Goal: Transaction & Acquisition: Purchase product/service

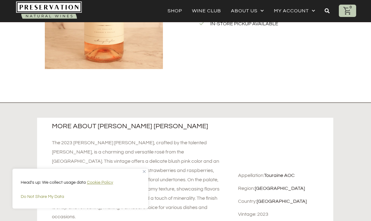
scroll to position [152, 0]
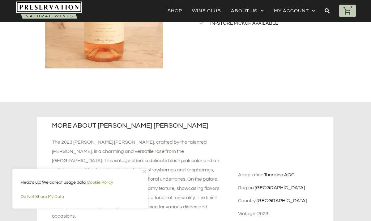
click at [145, 172] on img "Close" at bounding box center [144, 171] width 3 height 3
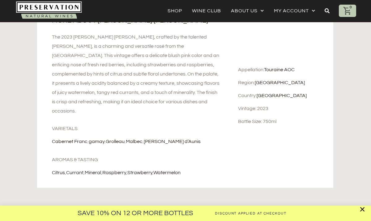
scroll to position [252, 0]
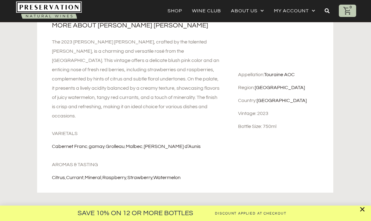
click at [162, 130] on div "Save 10% on 12 or more Bottles Discount Applied at Checkout" at bounding box center [185, 110] width 371 height 221
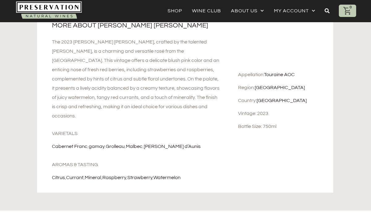
click at [162, 130] on div "Save 10% on 12 or more Bottles Discount Applied at Checkout" at bounding box center [185, 110] width 371 height 221
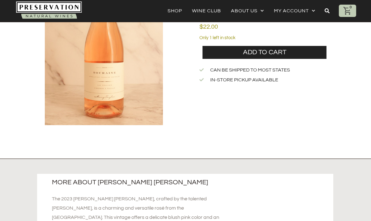
scroll to position [0, 0]
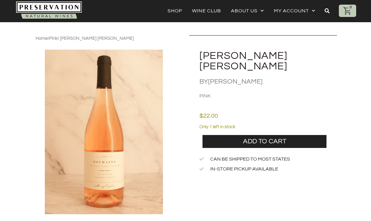
scroll to position [2, 0]
